Goal: Download file/media

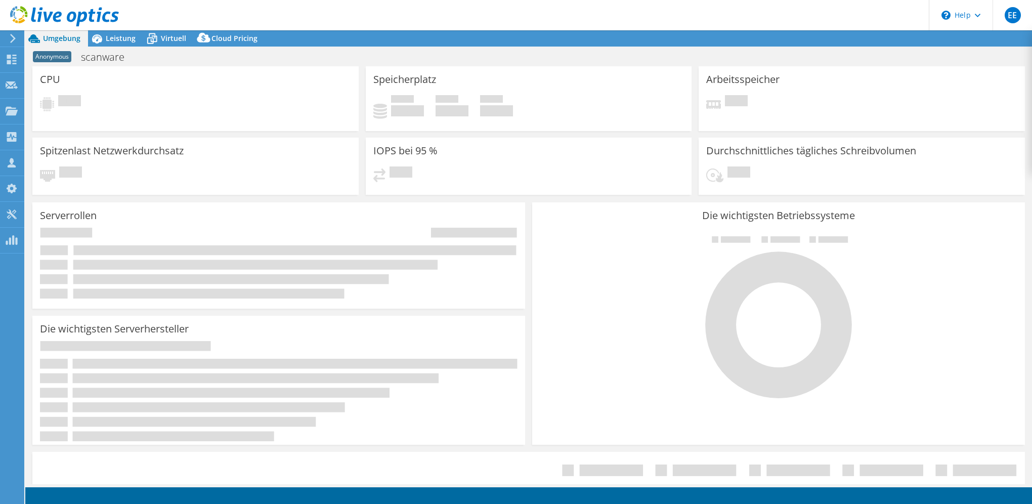
select select "USD"
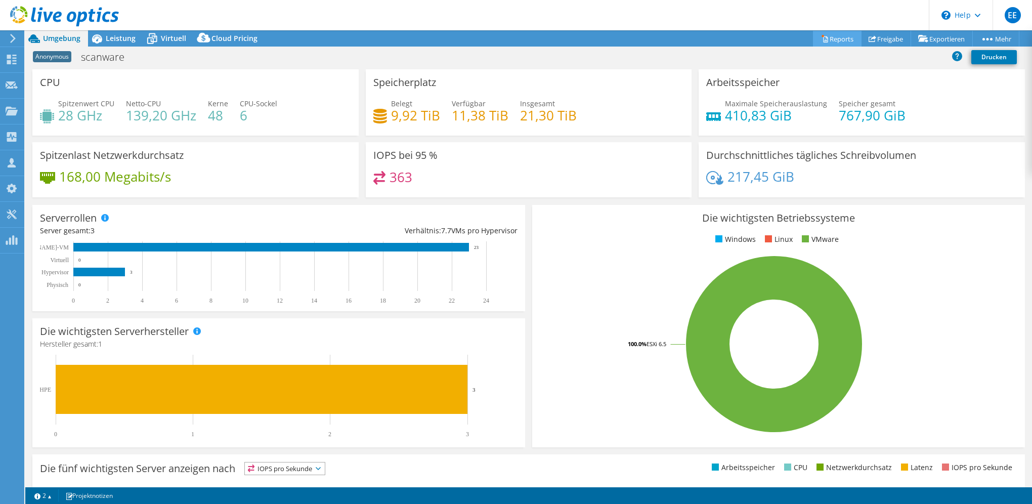
click at [832, 36] on link "Reports" at bounding box center [837, 39] width 49 height 16
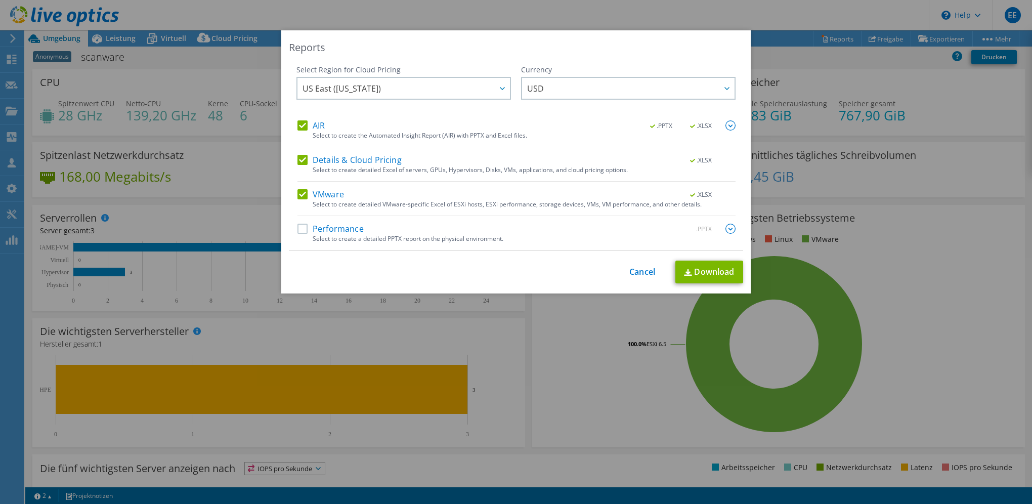
click at [818, 70] on div "Reports Select Region for Cloud Pricing Asia Pacific ([GEOGRAPHIC_DATA]) [GEOGR…" at bounding box center [516, 251] width 1032 height 443
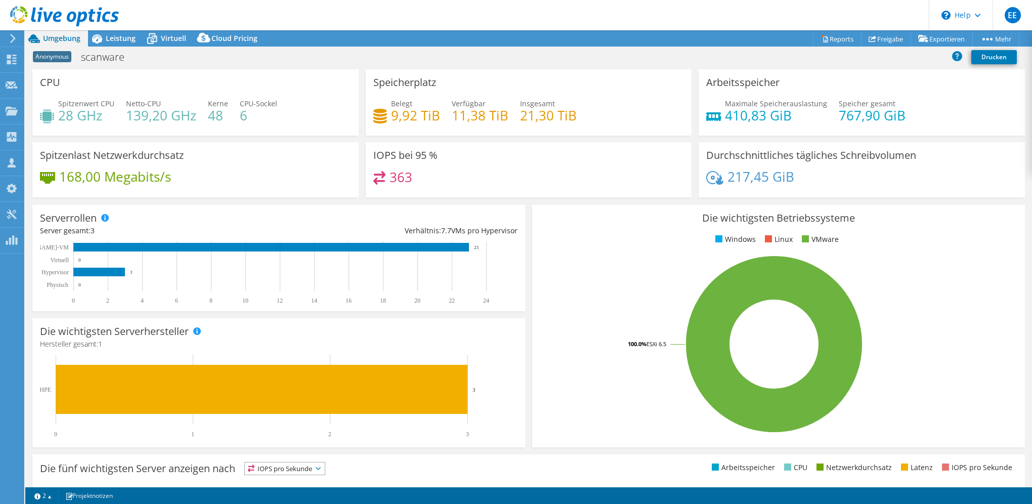
click at [846, 63] on div "Anonymous scanware Drucken" at bounding box center [528, 57] width 1007 height 19
click at [980, 54] on link "Drucken" at bounding box center [994, 57] width 46 height 14
click at [725, 53] on div "Anonymous scanware Drucken" at bounding box center [528, 57] width 1007 height 19
click at [118, 38] on span "Leistung" at bounding box center [121, 38] width 30 height 10
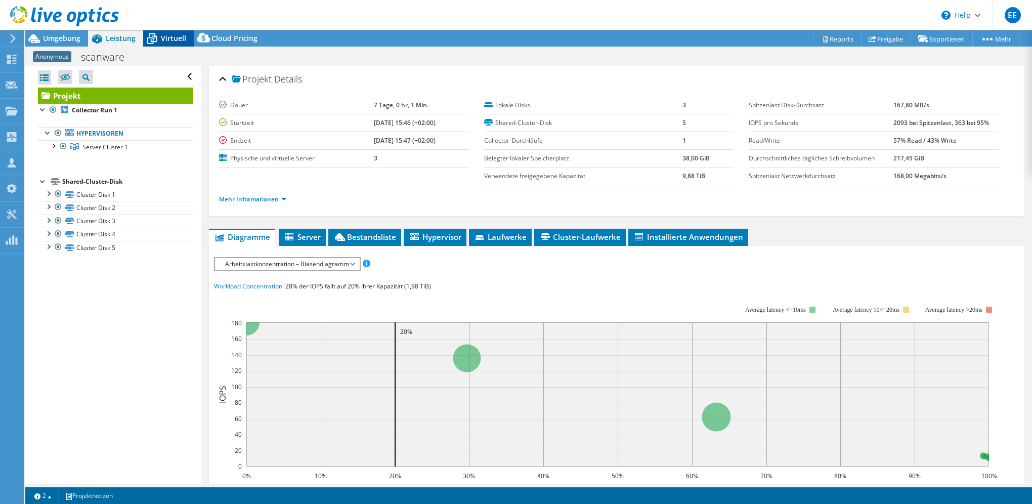
click at [169, 33] on span "Virtuell" at bounding box center [173, 38] width 25 height 10
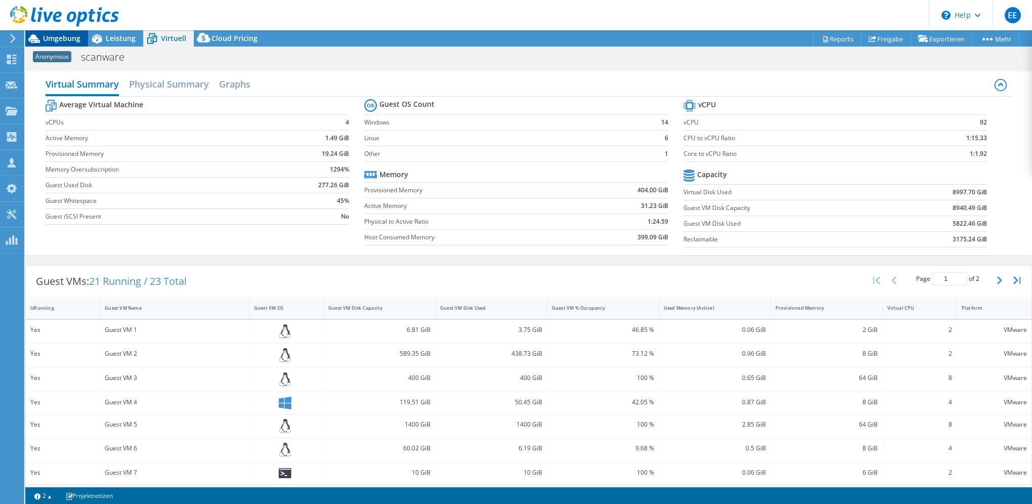
click at [51, 39] on span "Umgebung" at bounding box center [61, 38] width 37 height 10
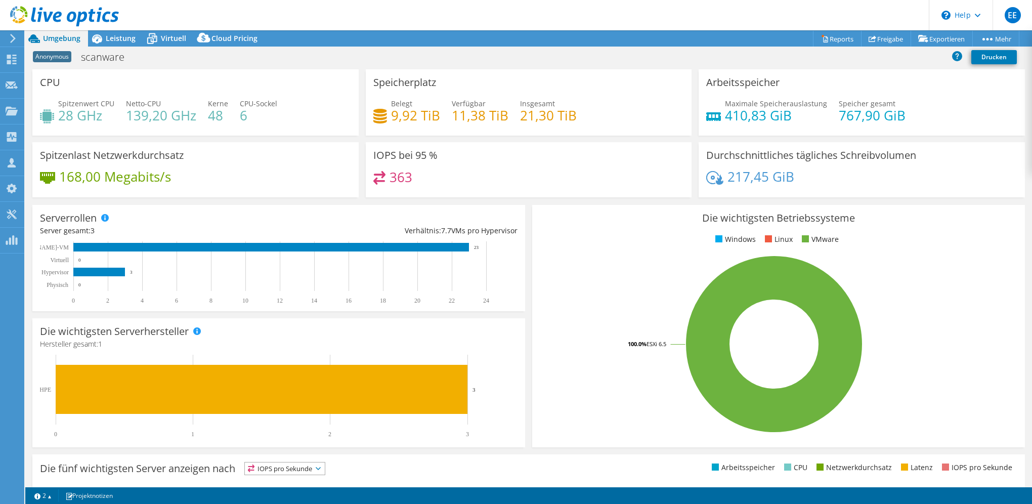
click at [10, 35] on icon at bounding box center [13, 38] width 8 height 9
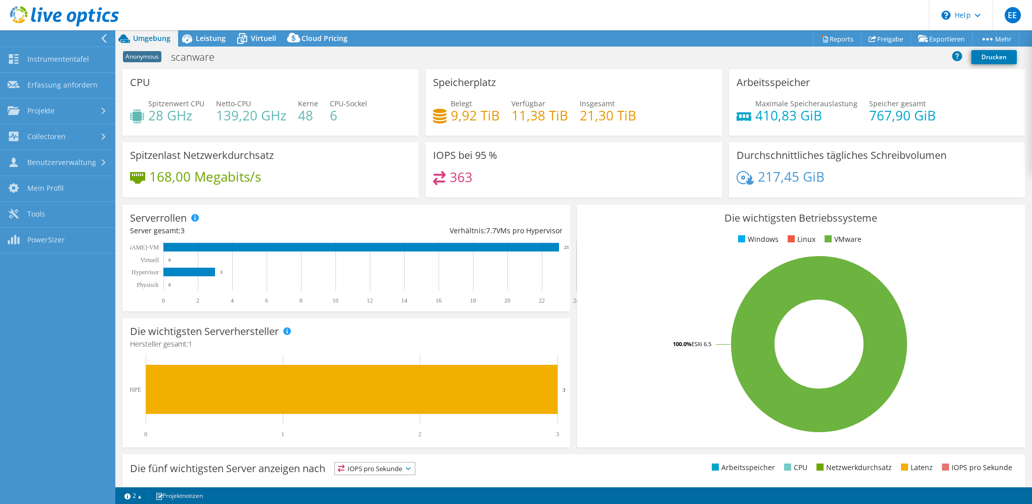
click at [99, 37] on div at bounding box center [54, 38] width 115 height 16
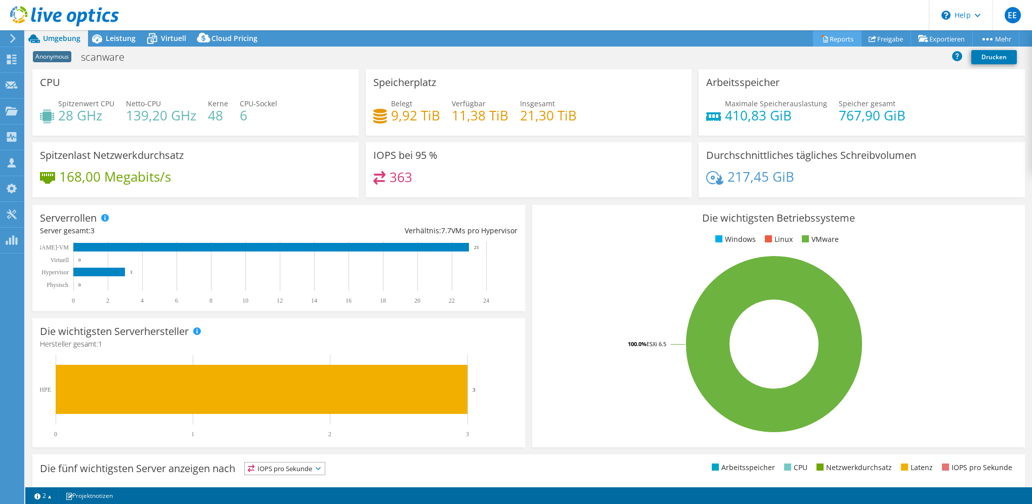
click at [827, 36] on link "Reports" at bounding box center [837, 39] width 49 height 16
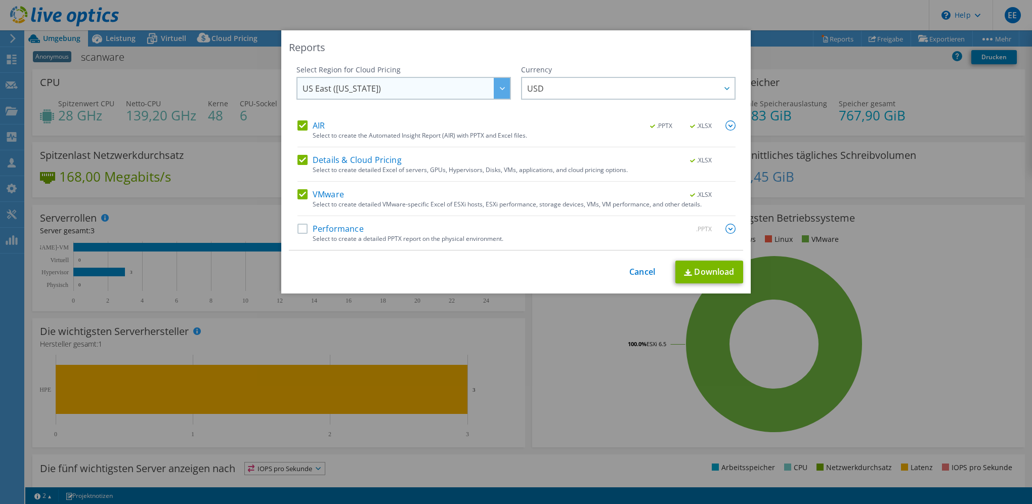
click at [500, 88] on icon at bounding box center [502, 88] width 5 height 3
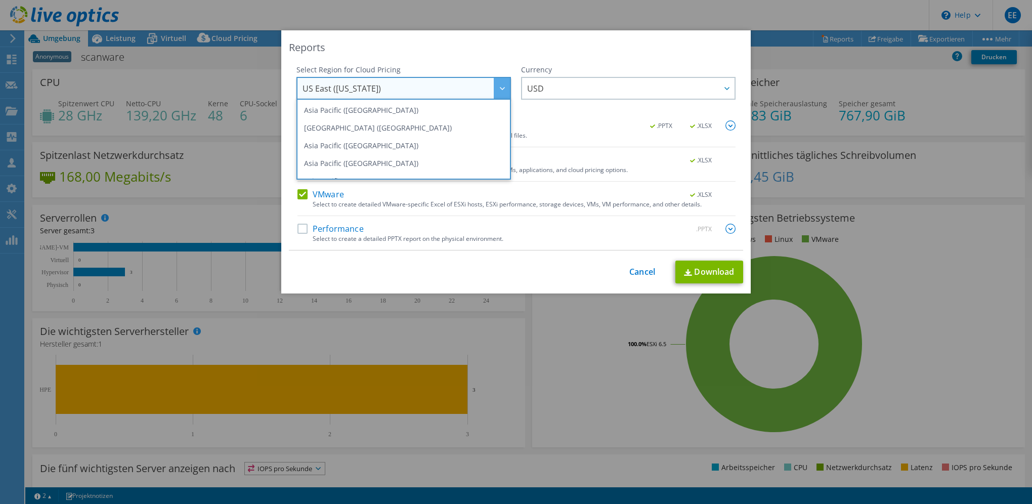
click at [383, 88] on span "US East ([US_STATE])" at bounding box center [405, 88] width 207 height 21
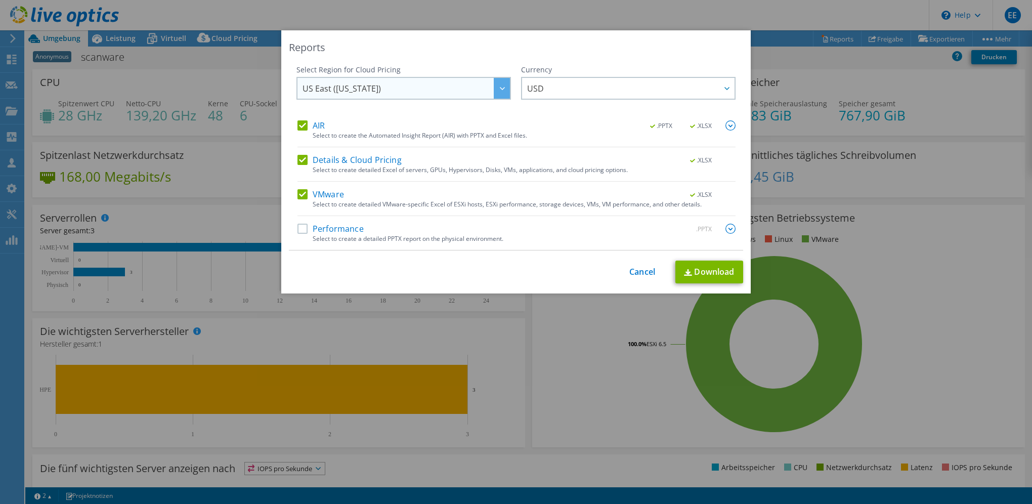
click at [494, 83] on div at bounding box center [502, 88] width 16 height 21
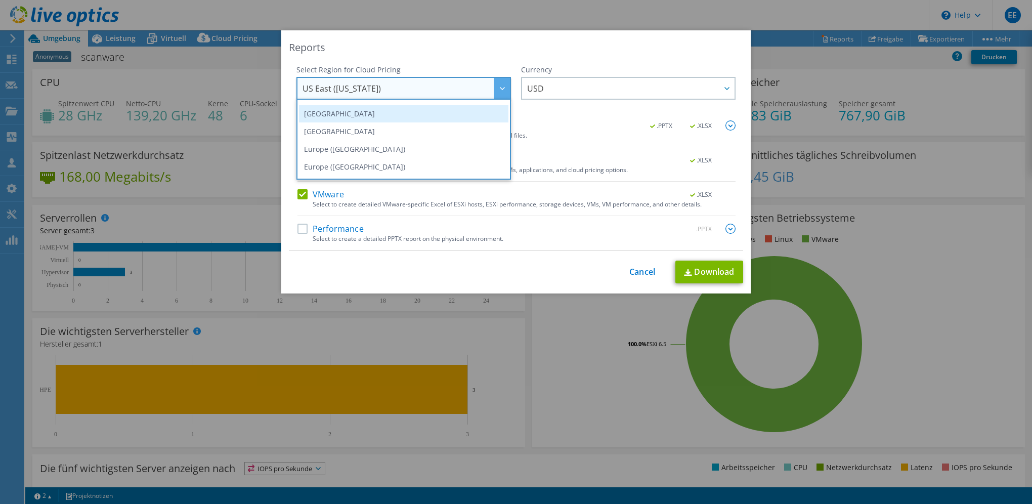
scroll to position [86, 0]
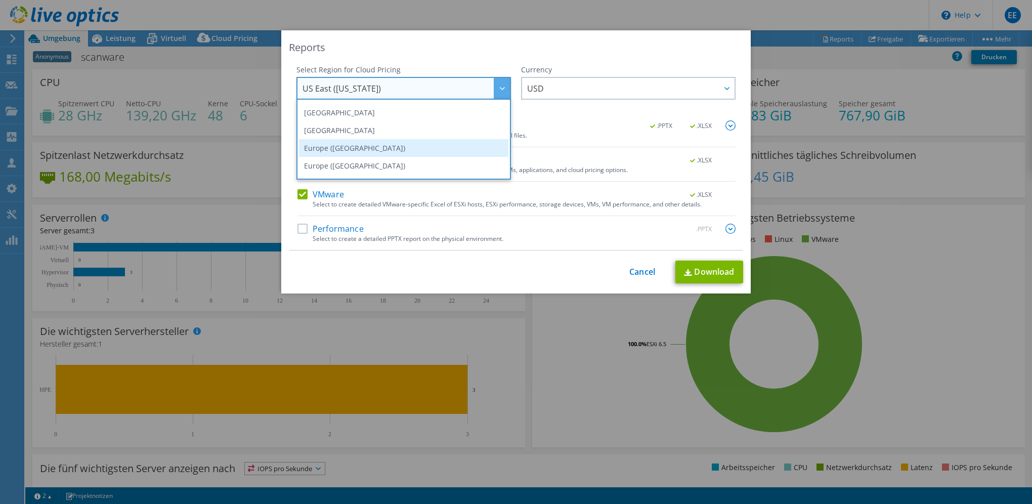
click at [352, 148] on li "Europe ([GEOGRAPHIC_DATA])" at bounding box center [403, 148] width 209 height 18
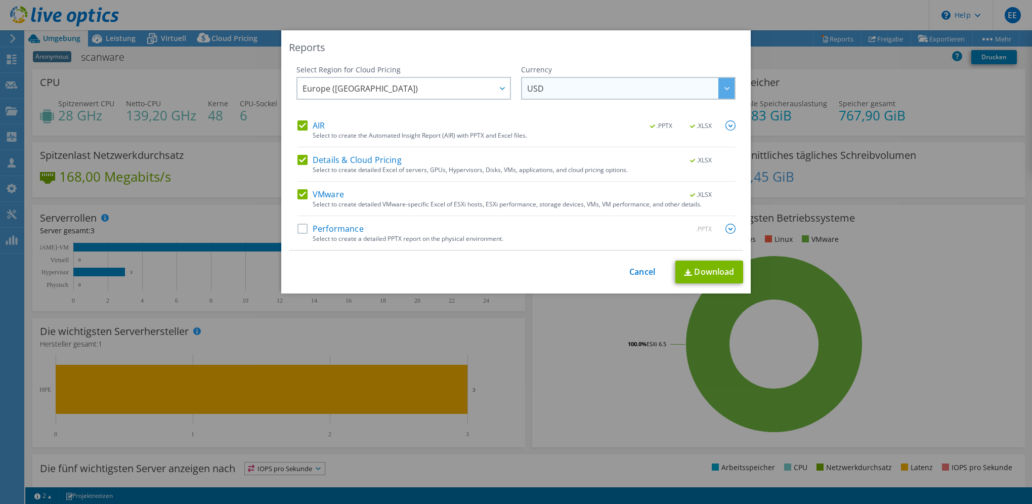
click at [595, 83] on span "USD" at bounding box center [630, 88] width 207 height 21
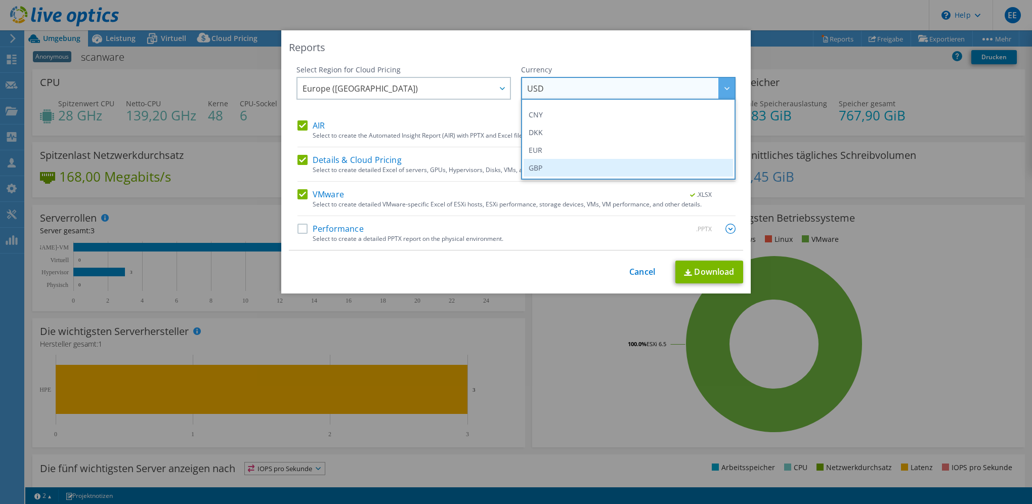
scroll to position [101, 0]
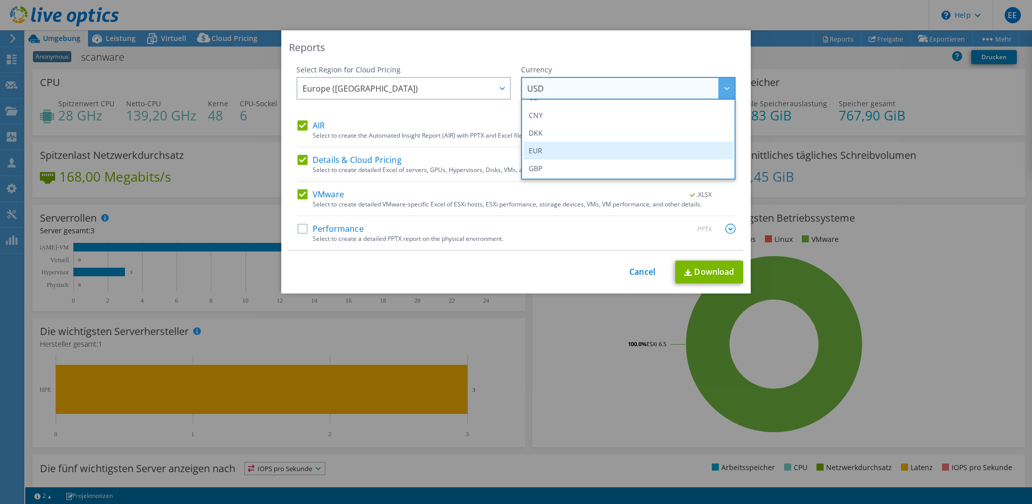
click at [532, 147] on li "EUR" at bounding box center [627, 151] width 209 height 18
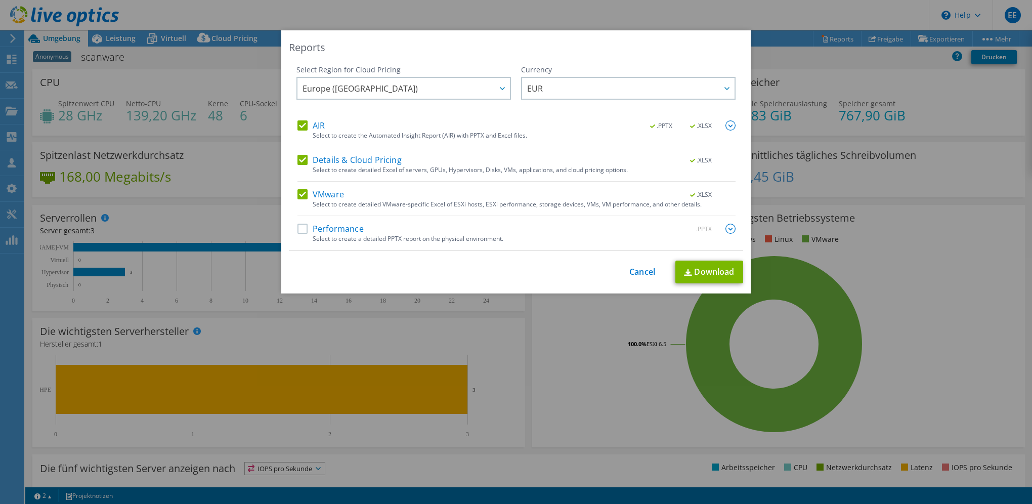
click at [297, 229] on label "Performance" at bounding box center [330, 229] width 66 height 10
click at [0, 0] on input "Performance" at bounding box center [0, 0] width 0 height 0
click at [698, 273] on link "Download" at bounding box center [709, 271] width 68 height 23
click at [609, 14] on div "Reports Select Region for Cloud Pricing Asia Pacific ([GEOGRAPHIC_DATA]) [GEOGR…" at bounding box center [516, 252] width 1032 height 504
